Goal: Find specific page/section: Find specific page/section

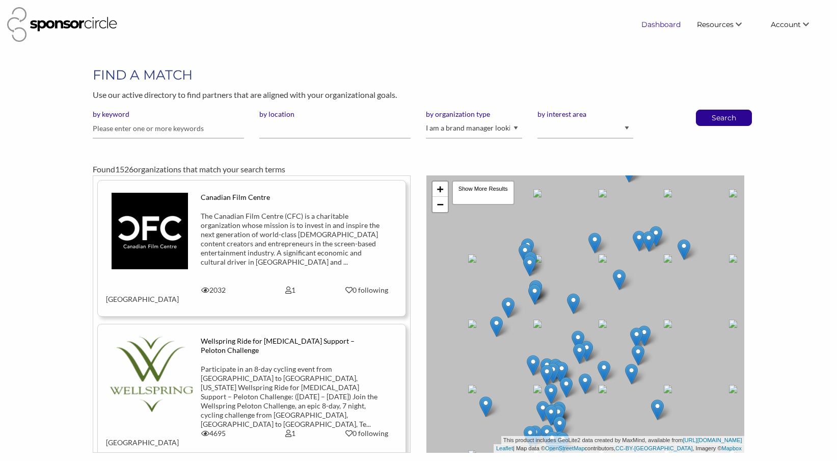
click at [659, 21] on link "Dashboard" at bounding box center [661, 24] width 56 height 18
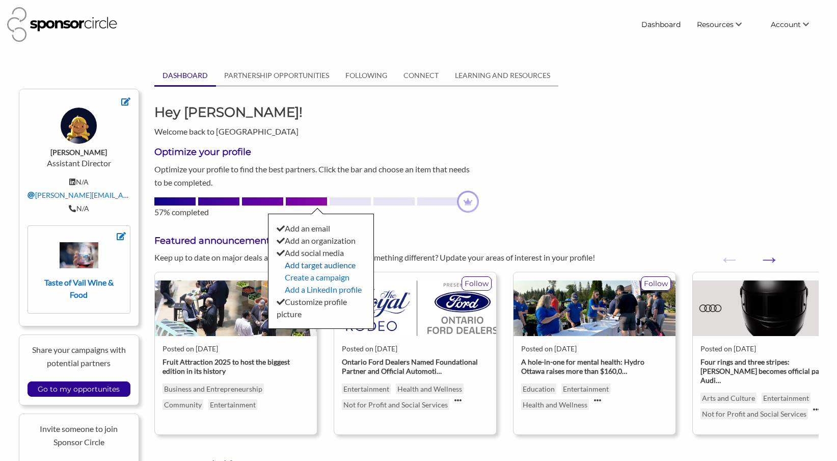
click at [322, 265] on link "Add target audience" at bounding box center [320, 265] width 71 height 10
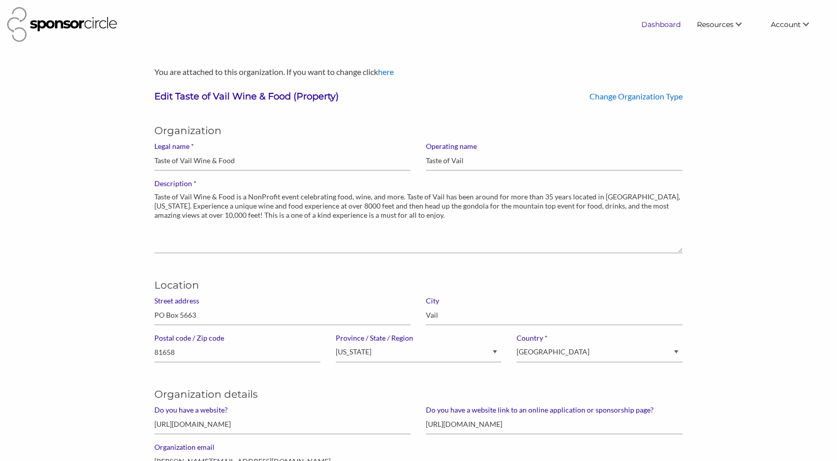
click at [661, 25] on link "Dashboard" at bounding box center [661, 24] width 56 height 18
